Goal: Navigation & Orientation: Find specific page/section

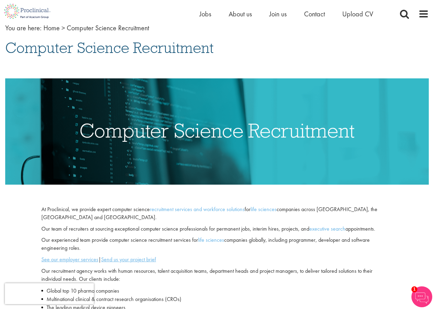
scroll to position [42, 0]
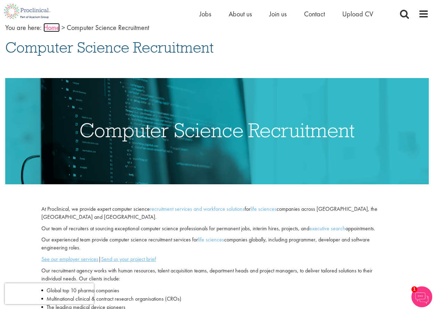
click at [49, 26] on link "Home" at bounding box center [51, 27] width 16 height 9
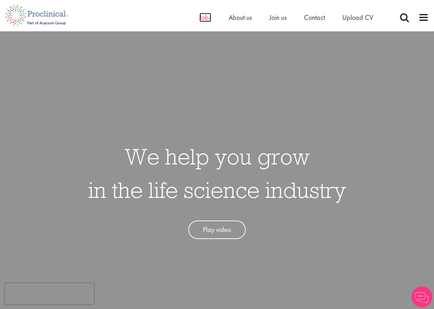
click at [200, 17] on span "Jobs" at bounding box center [206, 17] width 12 height 9
